Goal: Task Accomplishment & Management: Use online tool/utility

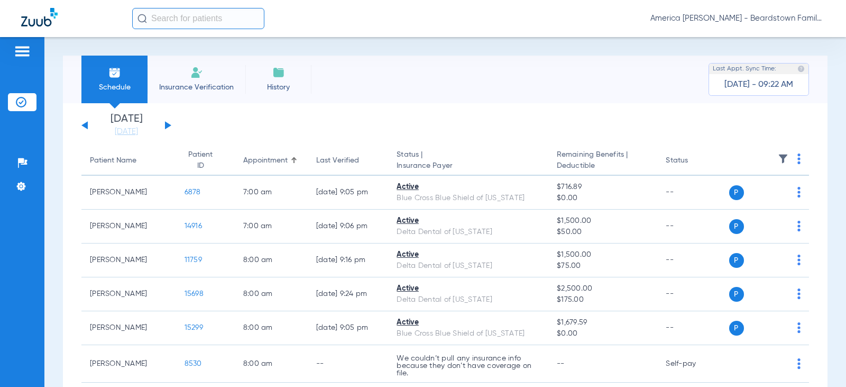
click at [227, 24] on input "text" at bounding box center [198, 18] width 132 height 21
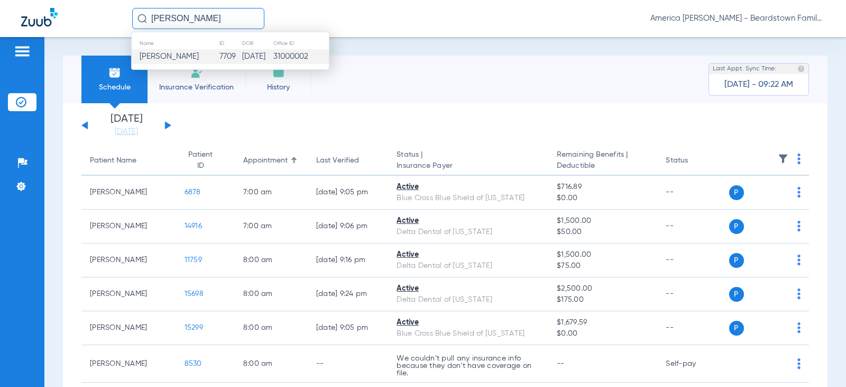
click at [194, 58] on span "[PERSON_NAME]" at bounding box center [169, 56] width 59 height 8
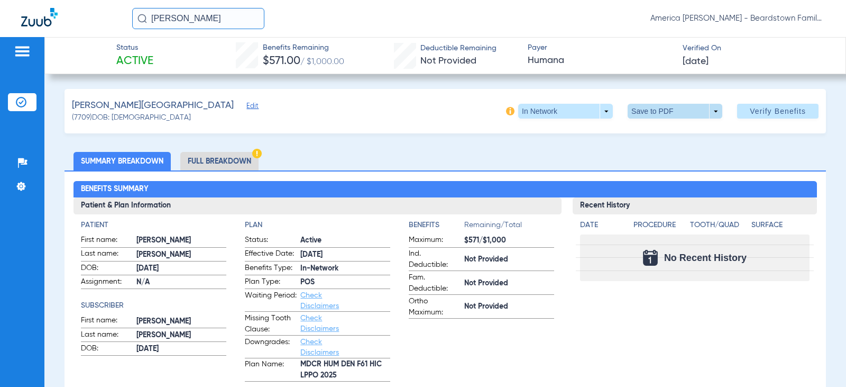
click at [707, 112] on span at bounding box center [675, 111] width 95 height 15
click at [681, 131] on span "Save to PDF" at bounding box center [671, 132] width 42 height 7
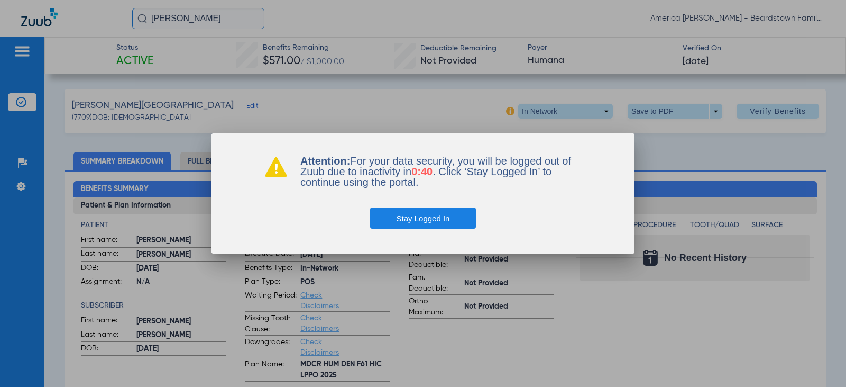
click at [419, 223] on button "Stay Logged In" at bounding box center [423, 217] width 106 height 21
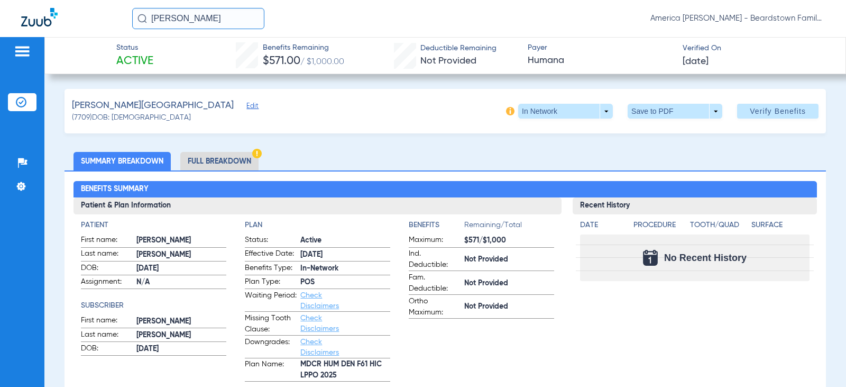
drag, startPoint x: 230, startPoint y: 14, endPoint x: 4, endPoint y: 43, distance: 228.3
click at [7, 43] on app-portal-wrapper "[PERSON_NAME] America [PERSON_NAME] - Beardstown Family Dental Patients Insuran…" at bounding box center [423, 212] width 846 height 424
type input "[PERSON_NAME]"
click at [201, 22] on input "[PERSON_NAME]" at bounding box center [198, 18] width 132 height 21
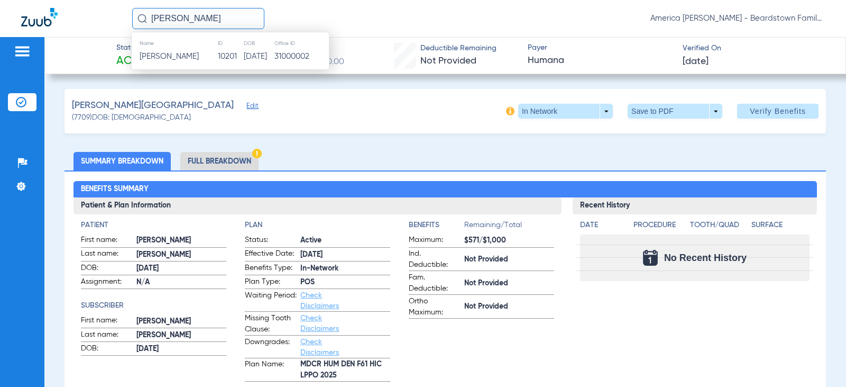
click at [179, 61] on td "[PERSON_NAME]" at bounding box center [175, 56] width 86 height 15
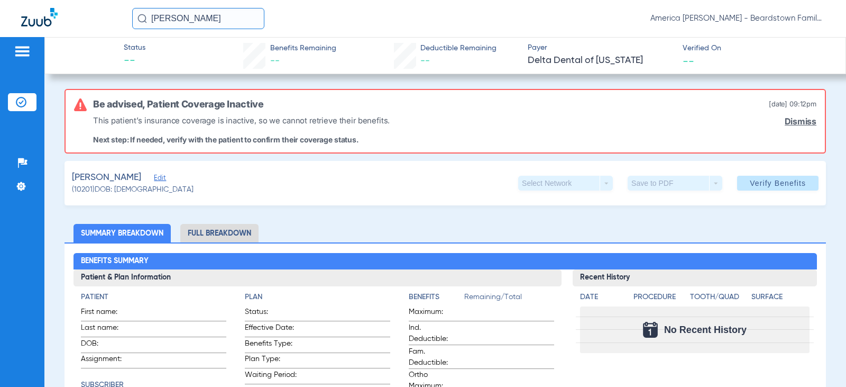
click at [645, 188] on div "Save to PDF arrow_drop_down" at bounding box center [675, 183] width 95 height 15
click at [774, 185] on span "Verify Benefits" at bounding box center [778, 183] width 56 height 8
